Goal: Task Accomplishment & Management: Manage account settings

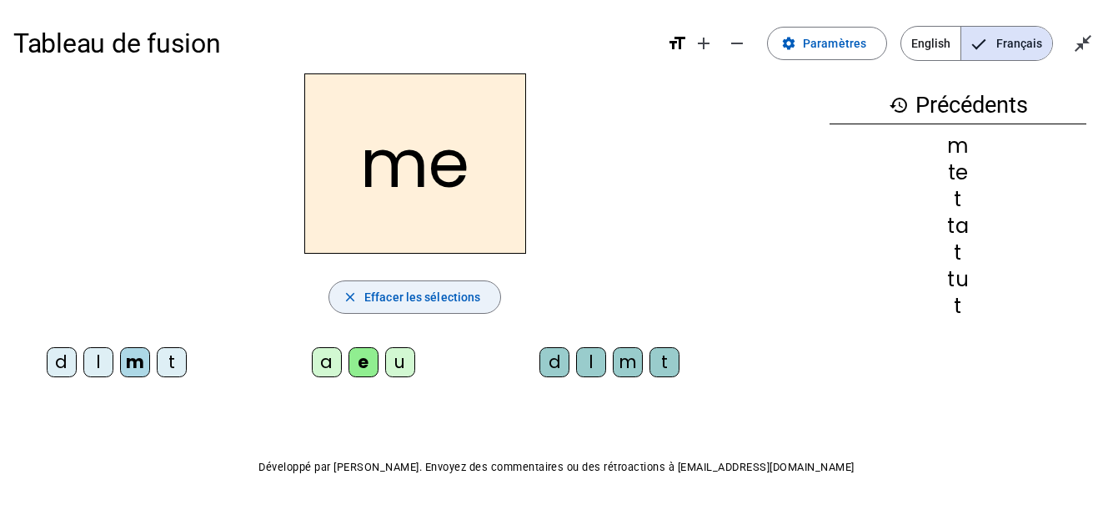
click at [464, 296] on span "Effacer les sélections" at bounding box center [422, 297] width 116 height 20
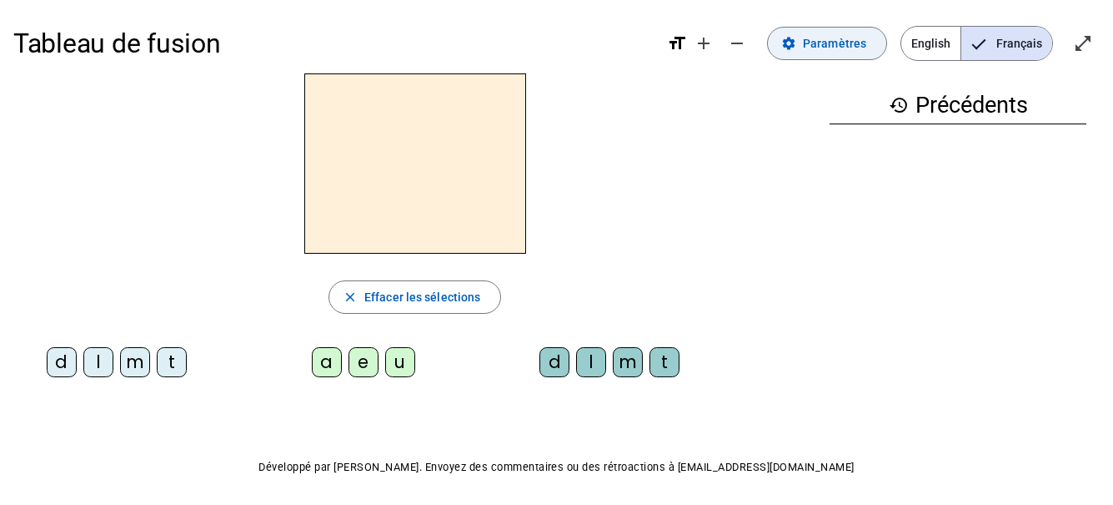
drag, startPoint x: 864, startPoint y: 41, endPoint x: 843, endPoint y: 48, distance: 21.9
click at [864, 41] on span "Paramètres" at bounding box center [834, 43] width 63 height 20
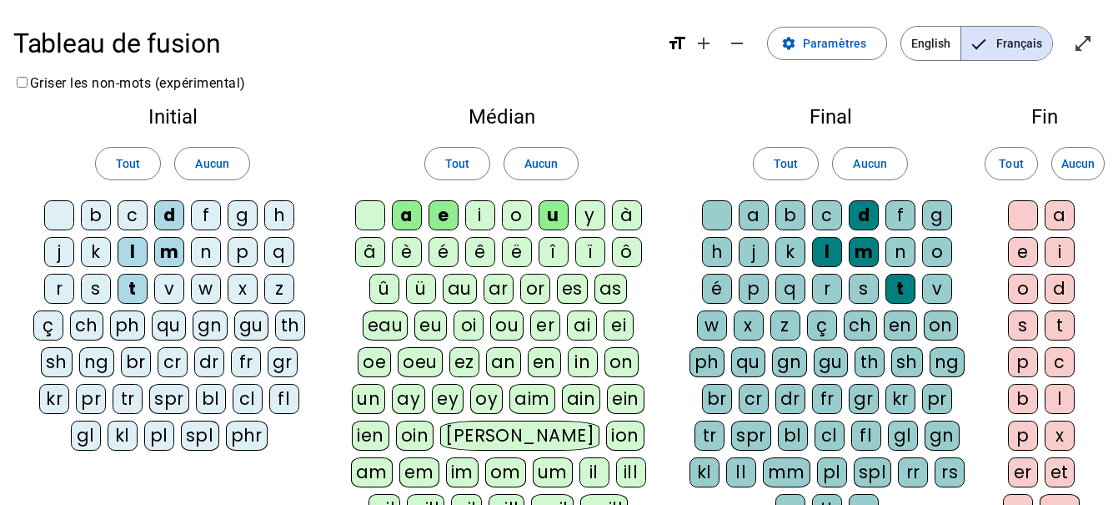
click at [484, 218] on div "i" at bounding box center [480, 215] width 30 height 30
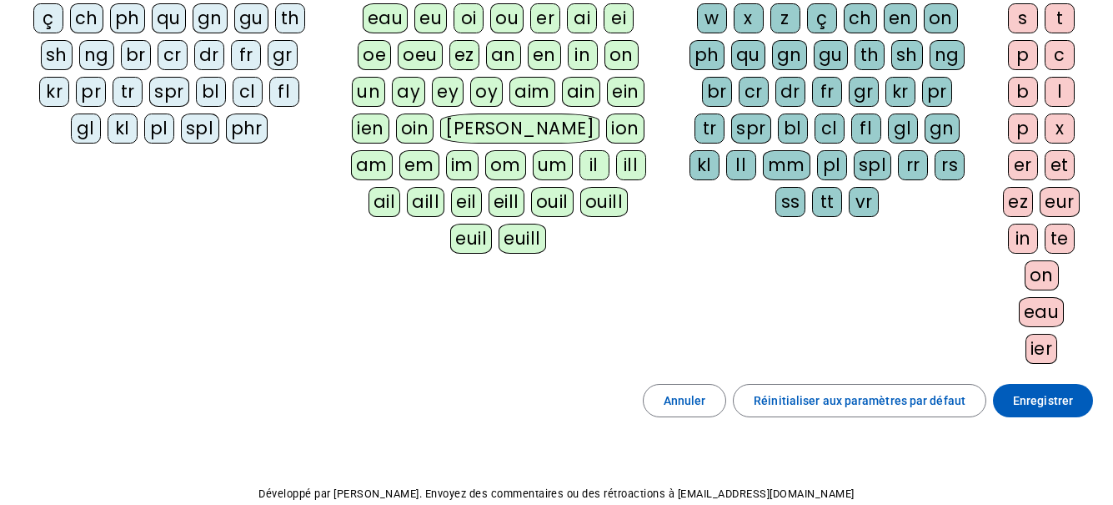
scroll to position [394, 0]
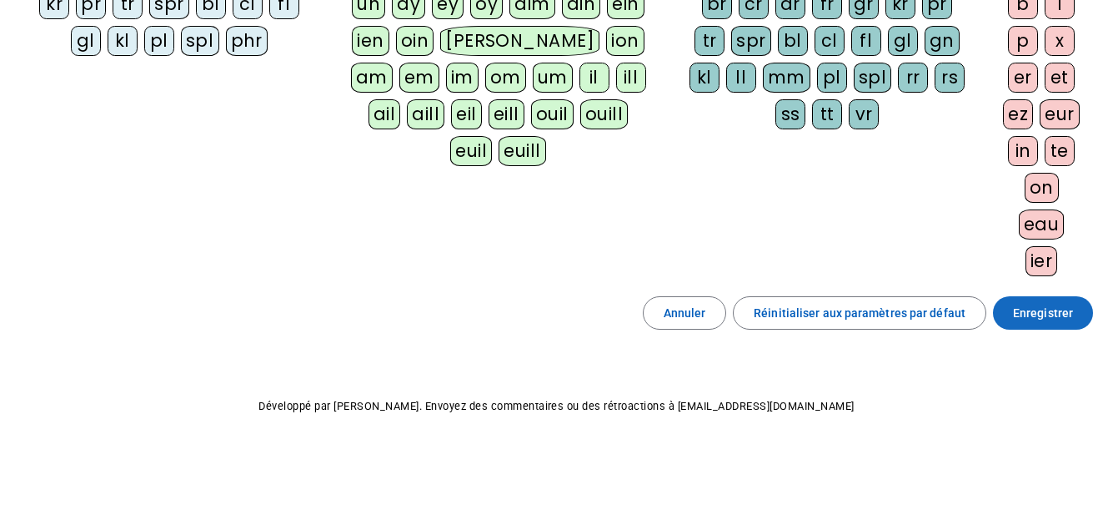
click at [1052, 309] on span "Enregistrer" at bounding box center [1043, 313] width 60 height 20
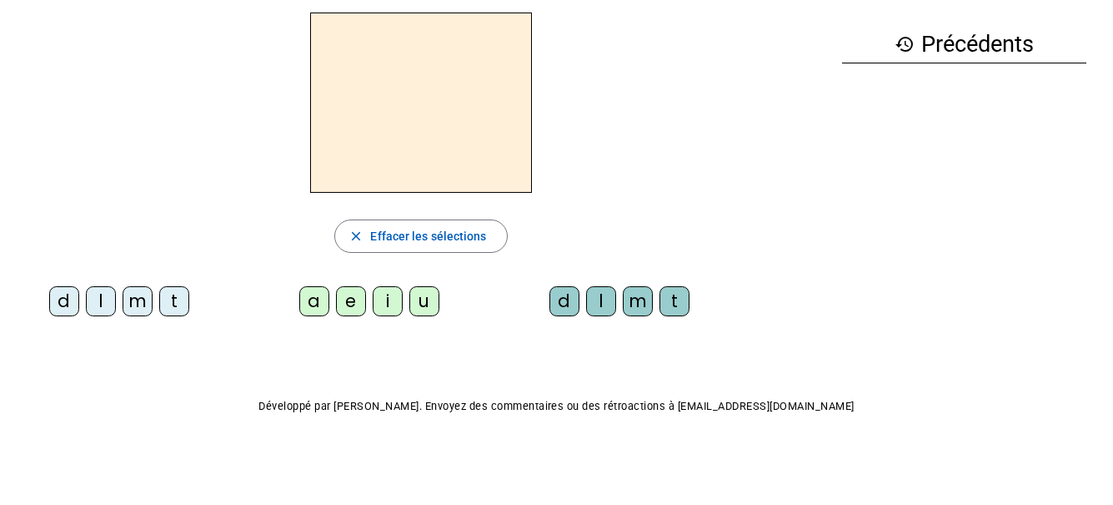
click at [698, 207] on div "close Effacer les sélections d l m t a e i u d l m t" at bounding box center [421, 171] width 816 height 317
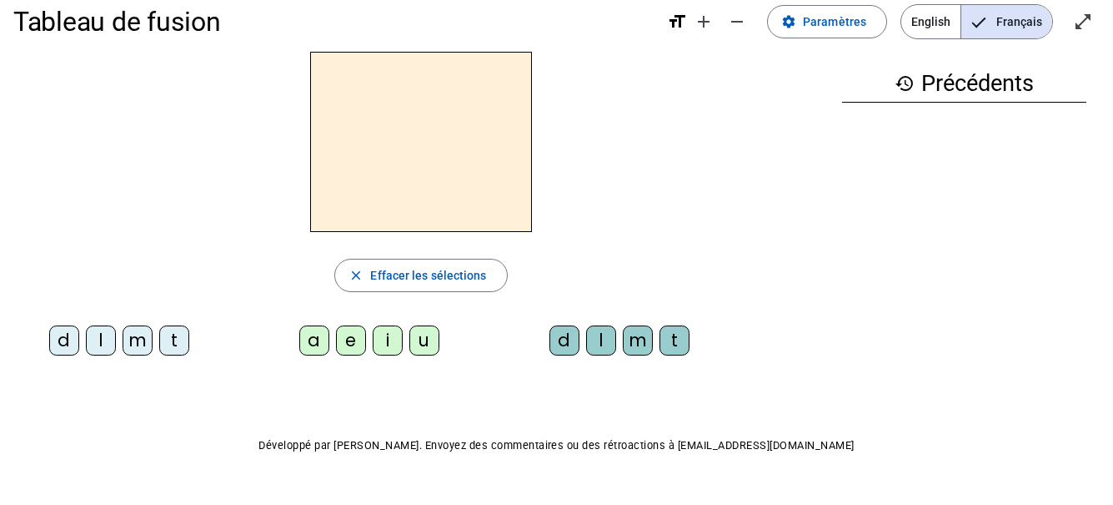
scroll to position [0, 0]
